Goal: Information Seeking & Learning: Learn about a topic

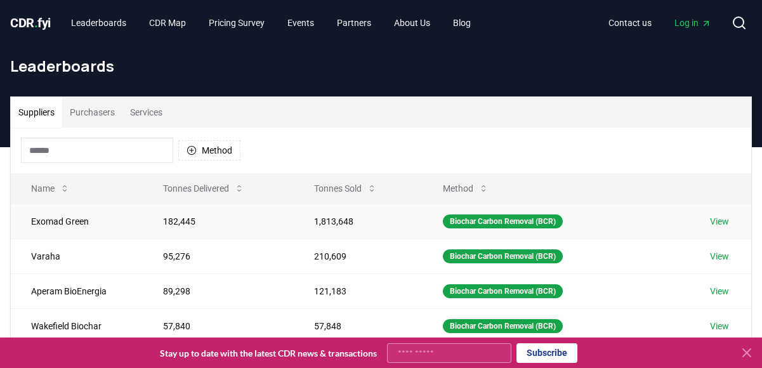
click at [720, 222] on link "View" at bounding box center [719, 221] width 19 height 13
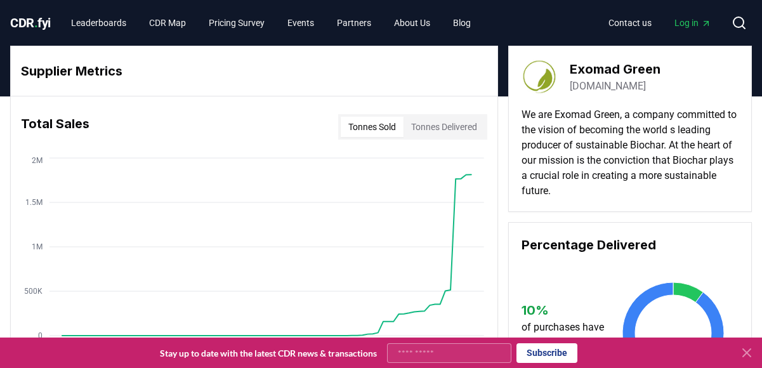
click at [746, 350] on icon at bounding box center [746, 352] width 15 height 15
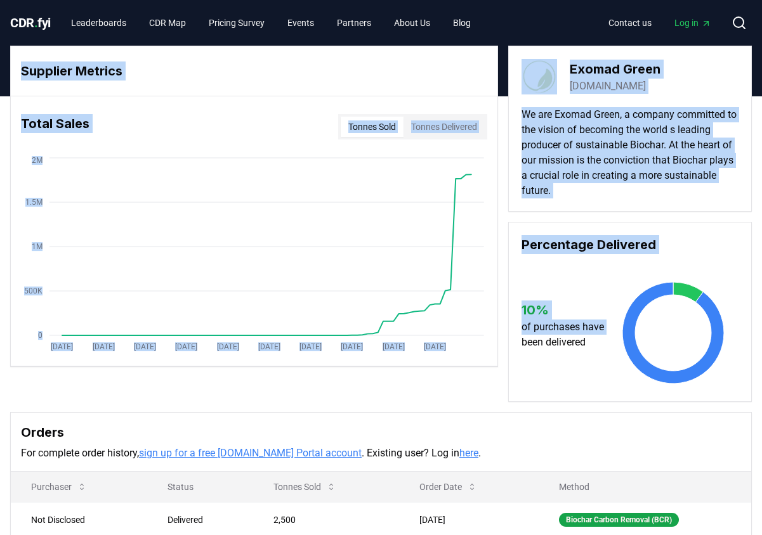
drag, startPoint x: 21, startPoint y: 69, endPoint x: 492, endPoint y: 390, distance: 570.2
click at [492, 367] on div "Supplier Metrics Total Sales Tonnes Sold Tonnes Delivered Jan 2019 Sep 2019 May…" at bounding box center [381, 224] width 742 height 357
click at [423, 125] on button "Tonnes Delivered" at bounding box center [444, 127] width 81 height 20
drag, startPoint x: 107, startPoint y: 148, endPoint x: 119, endPoint y: 145, distance: 11.7
copy div "Supplier Metrics Total Sales Tonnes Sold Tonnes Delivered Jan 2019 Sep 2019 May…"
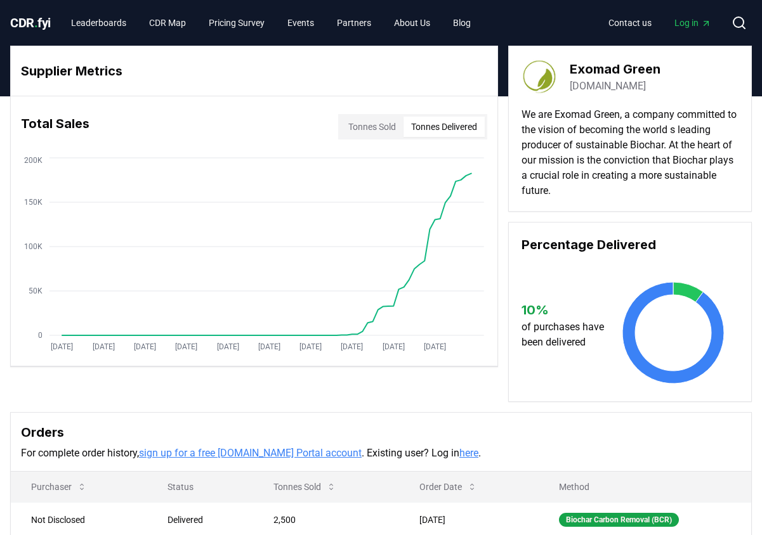
click at [722, 367] on p "For complete order history, sign up for a free CDR.fyi Portal account . Existin…" at bounding box center [381, 453] width 720 height 15
drag, startPoint x: 208, startPoint y: 364, endPoint x: 225, endPoint y: 364, distance: 16.5
drag, startPoint x: 225, startPoint y: 364, endPoint x: 20, endPoint y: 64, distance: 363.0
click at [20, 64] on div "Supplier Metrics" at bounding box center [254, 71] width 487 height 50
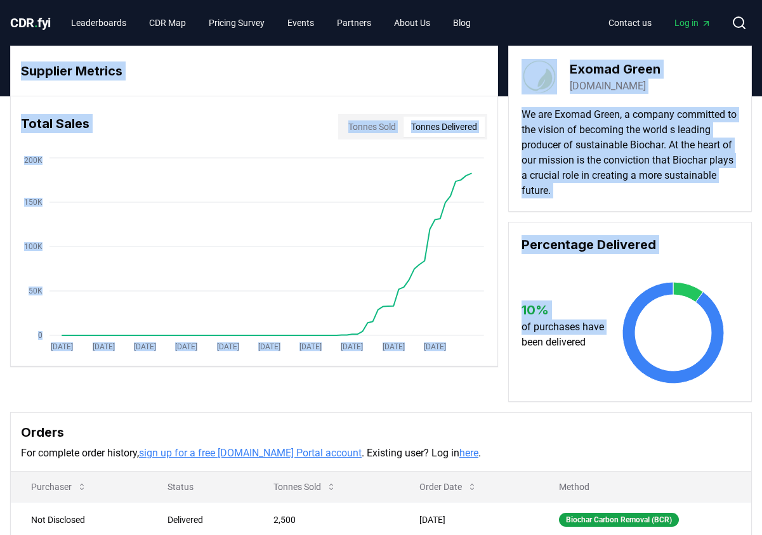
drag, startPoint x: 19, startPoint y: 53, endPoint x: 504, endPoint y: 362, distance: 575.0
click at [504, 362] on div "Supplier Metrics Total Sales Tonnes Sold Tonnes Delivered Jan 2019 Sep 2019 May…" at bounding box center [381, 224] width 742 height 357
copy div "Supplier Metrics Total Sales Tonnes Sold Tonnes Delivered Jan 2019 Sep 2019 May…"
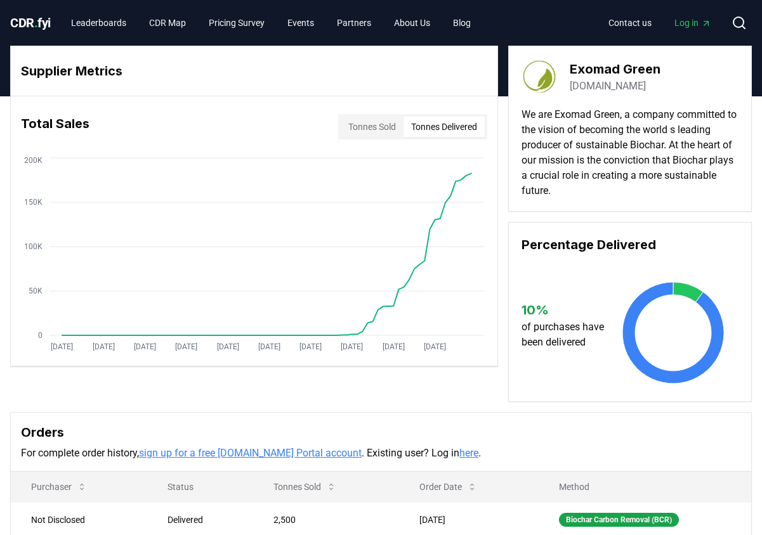
click at [724, 367] on p "For complete order history, sign up for a free CDR.fyi Portal account . Existin…" at bounding box center [381, 453] width 720 height 15
drag, startPoint x: 20, startPoint y: 64, endPoint x: 499, endPoint y: 344, distance: 554.8
click at [499, 344] on div "Supplier Metrics Total Sales Tonnes Sold Tonnes Delivered Jan 2019 Sep 2019 May…" at bounding box center [381, 224] width 742 height 357
copy div "Supplier Metrics Total Sales Tonnes Sold Tonnes Delivered Jan 2019 Sep 2019 May…"
click at [696, 367] on h3 "Orders" at bounding box center [381, 432] width 720 height 19
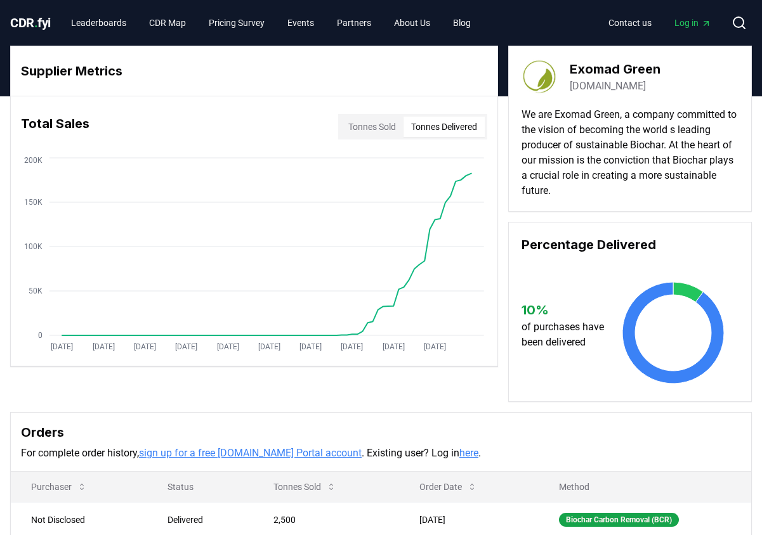
click at [700, 367] on div "Orders For complete order history, sign up for a free CDR.fyi Portal account . …" at bounding box center [381, 442] width 740 height 59
drag, startPoint x: 80, startPoint y: 184, endPoint x: 18, endPoint y: 67, distance: 132.3
click at [18, 67] on div "Supplier Metrics" at bounding box center [254, 71] width 487 height 50
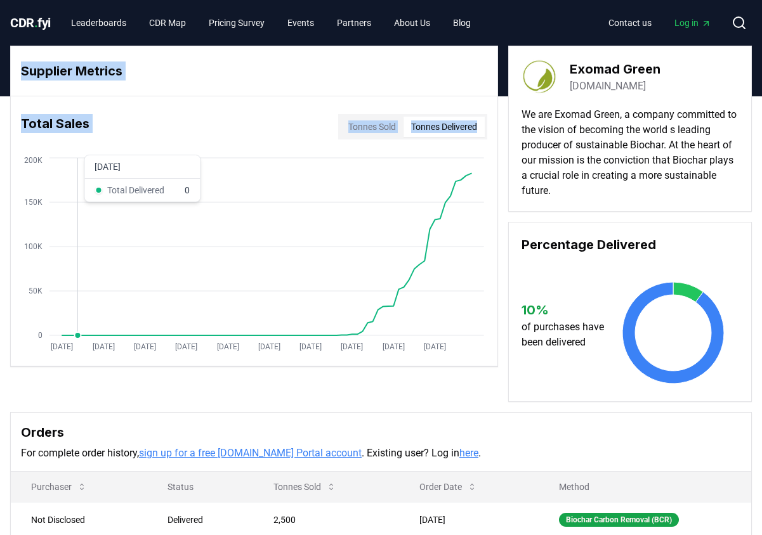
drag, startPoint x: 21, startPoint y: 65, endPoint x: 78, endPoint y: 304, distance: 245.3
click at [78, 304] on div "Supplier Metrics Total Sales Tonnes Sold Tonnes Delivered Jan 2019 Sep 2019 May…" at bounding box center [254, 207] width 488 height 322
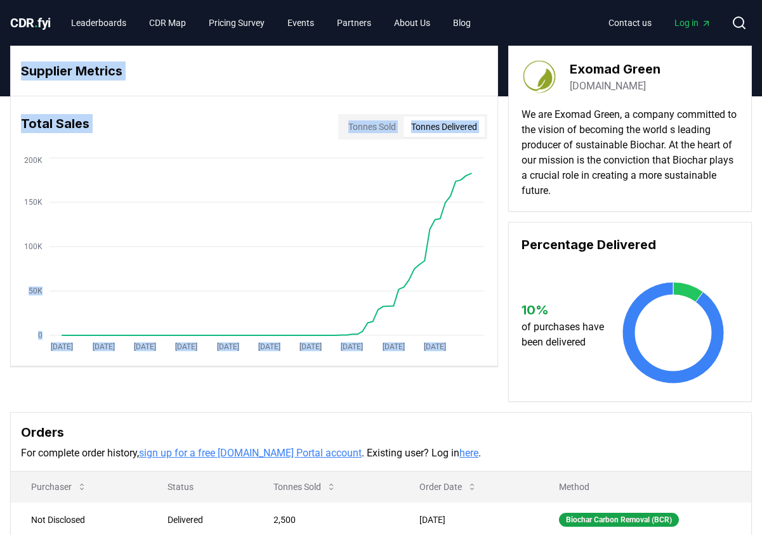
click at [687, 71] on div "Exomad Green exomadgreen.com" at bounding box center [630, 77] width 217 height 36
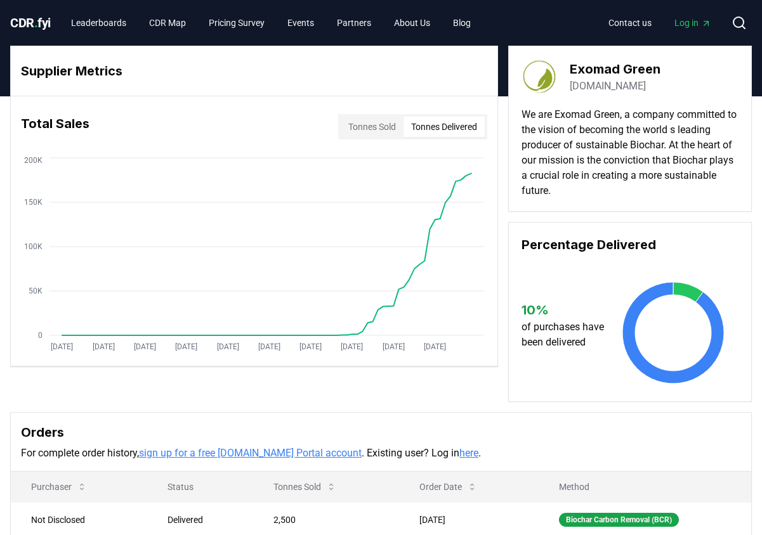
drag, startPoint x: 555, startPoint y: 165, endPoint x: 525, endPoint y: 362, distance: 198.9
click at [719, 233] on div "Percentage Delivered 10 % of purchases have been delivered" at bounding box center [630, 312] width 244 height 180
